Goal: Go to known website: Access a specific website the user already knows

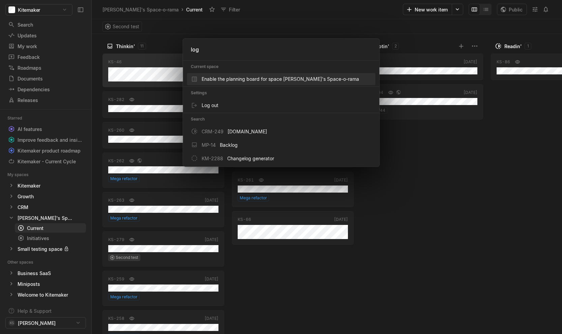
type input "logo"
